Goal: Task Accomplishment & Management: Complete application form

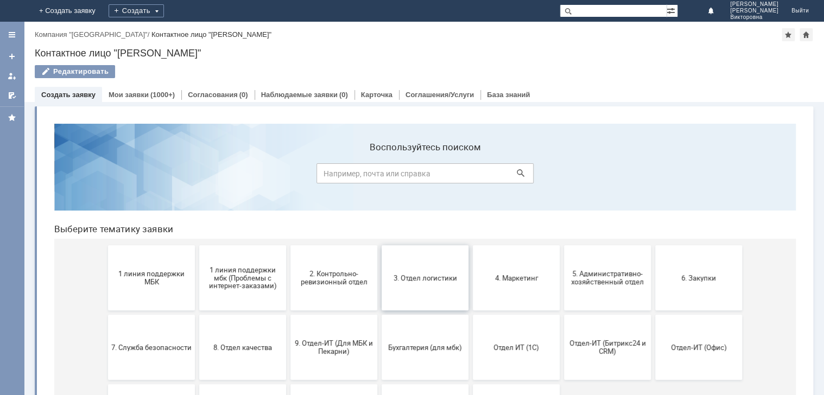
click at [426, 272] on button "3. Отдел логистики" at bounding box center [425, 277] width 87 height 65
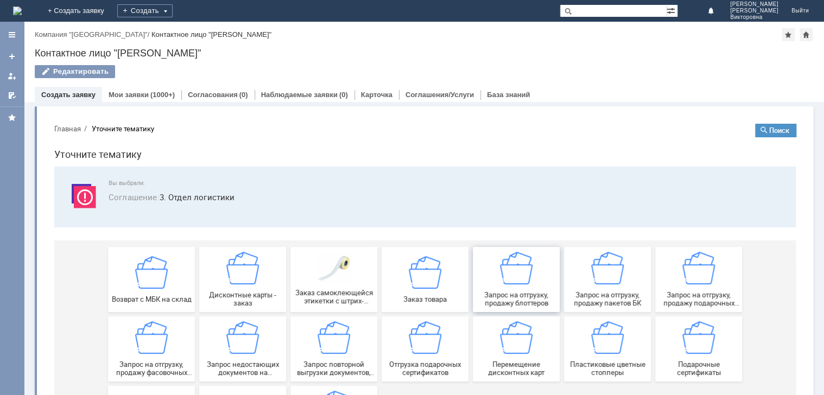
click at [503, 277] on img at bounding box center [516, 268] width 33 height 33
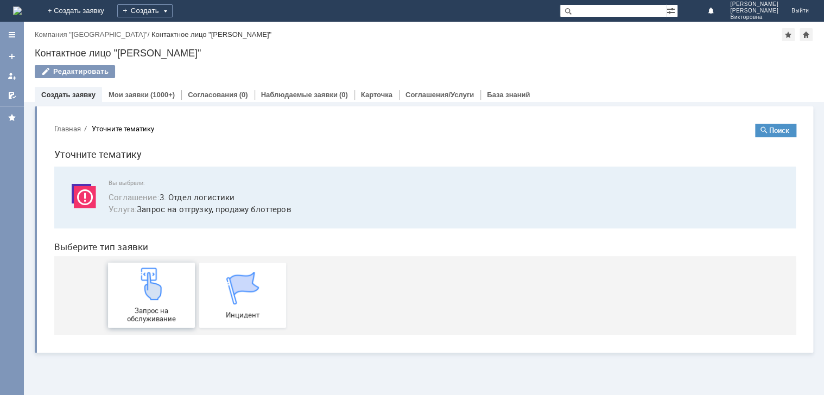
click at [161, 291] on img at bounding box center [151, 284] width 33 height 33
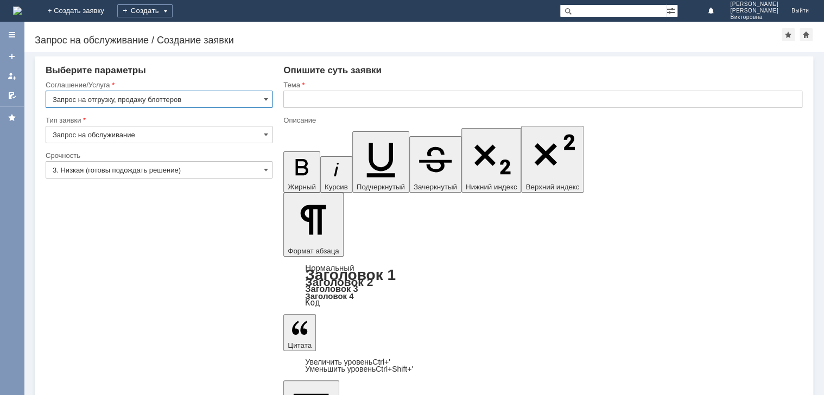
click at [326, 96] on input "text" at bounding box center [542, 99] width 519 height 17
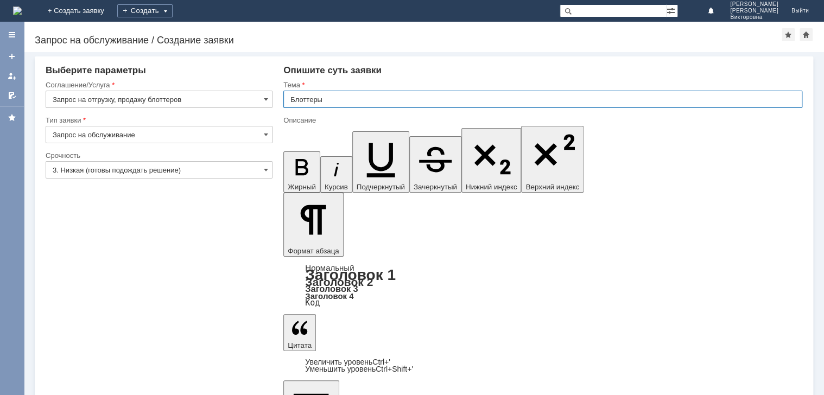
type input "Блоттеры"
click at [72, 171] on input "3. Низкая (готовы подождать решение)" at bounding box center [159, 169] width 227 height 17
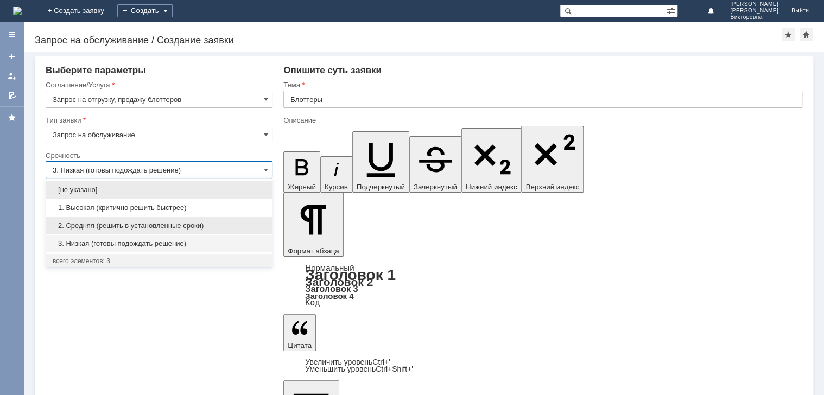
click at [93, 223] on span "2. Средняя (решить в установленные сроки)" at bounding box center [159, 226] width 213 height 9
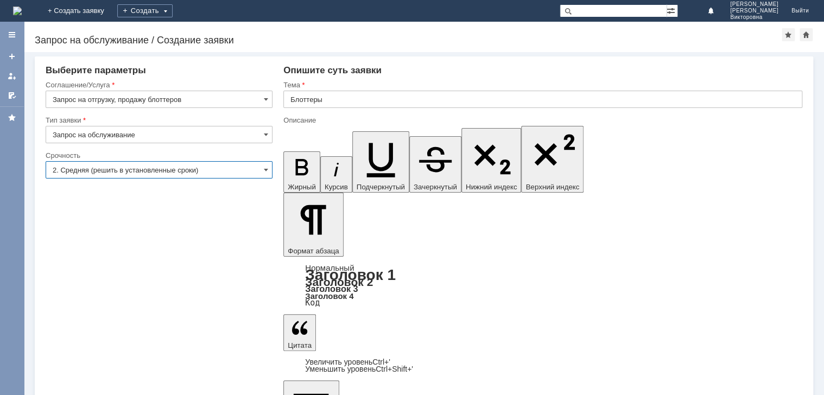
type input "2. Средняя (решить в установленные сроки)"
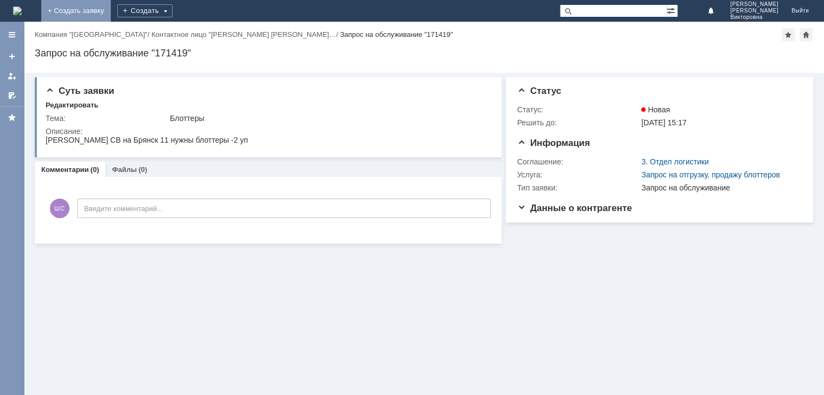
click at [111, 12] on link "+ Создать заявку" at bounding box center [76, 11] width 70 height 22
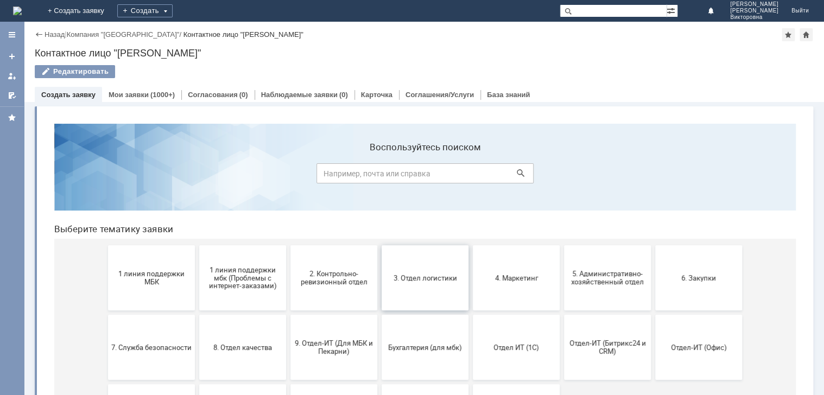
click at [406, 305] on button "3. Отдел логистики" at bounding box center [425, 277] width 87 height 65
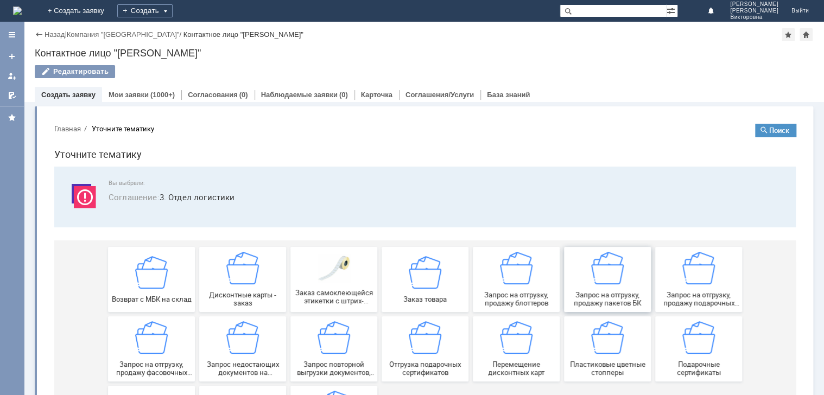
click at [606, 282] on img at bounding box center [607, 268] width 33 height 33
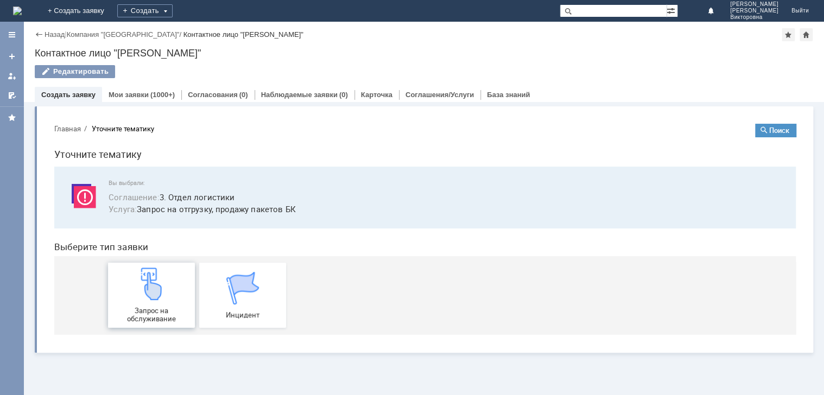
click at [170, 305] on div "Запрос на обслуживание" at bounding box center [151, 295] width 80 height 55
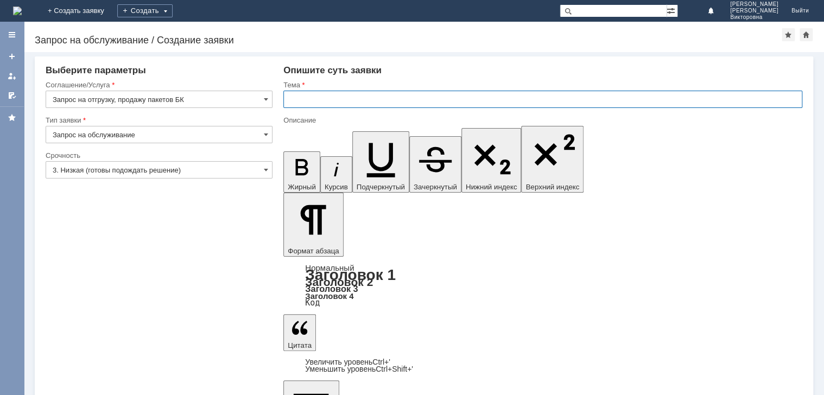
click at [291, 96] on input "text" at bounding box center [542, 99] width 519 height 17
type input "пакеты"
click at [195, 179] on div at bounding box center [159, 183] width 227 height 8
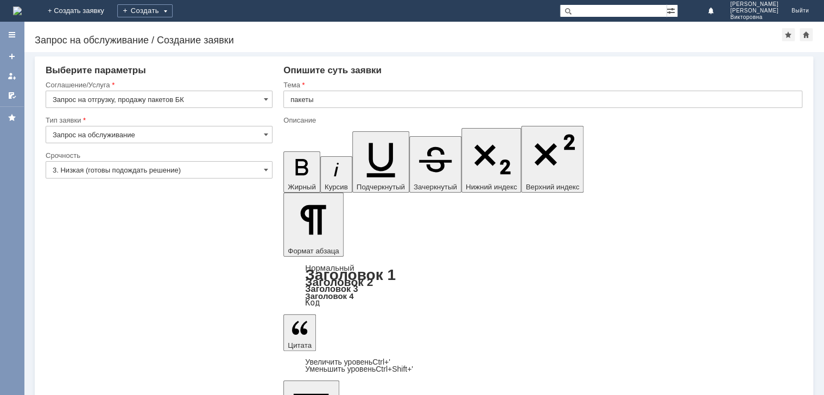
click at [143, 165] on input "3. Низкая (готовы подождать решение)" at bounding box center [159, 169] width 227 height 17
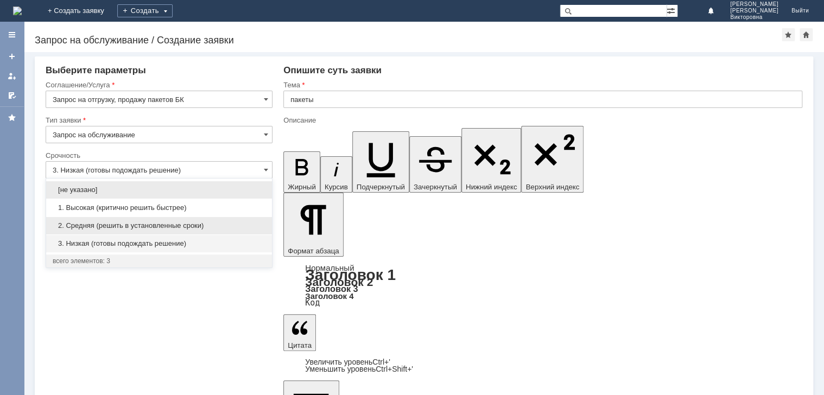
click at [127, 232] on div "2. Средняя (решить в установленные сроки)" at bounding box center [159, 225] width 226 height 17
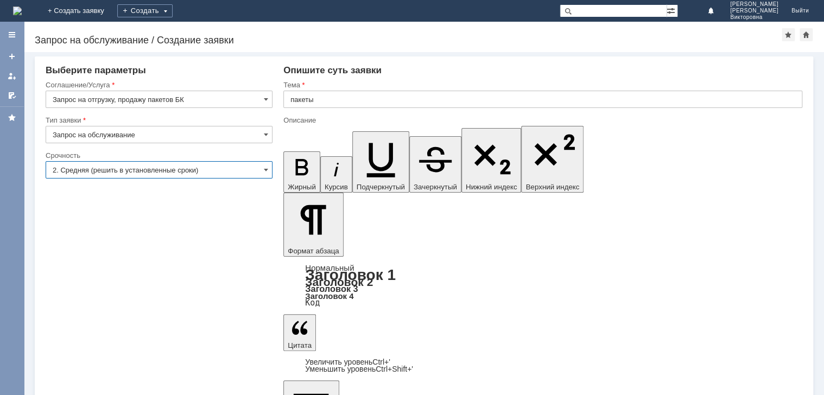
type input "2. Средняя (решить в установленные сроки)"
